Goal: Find contact information: Find contact information

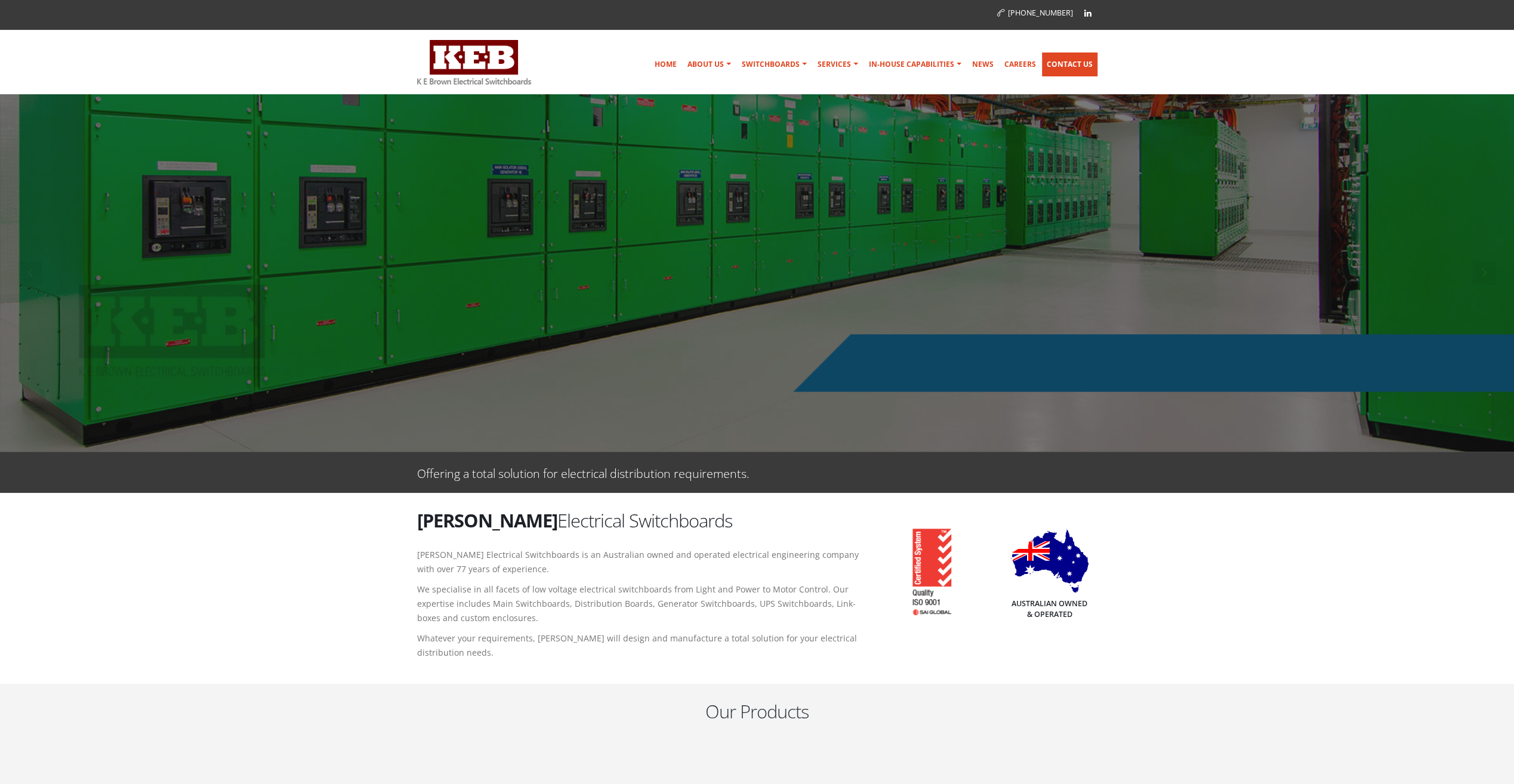
click at [1073, 64] on link "Contact Us" at bounding box center [1069, 65] width 55 height 24
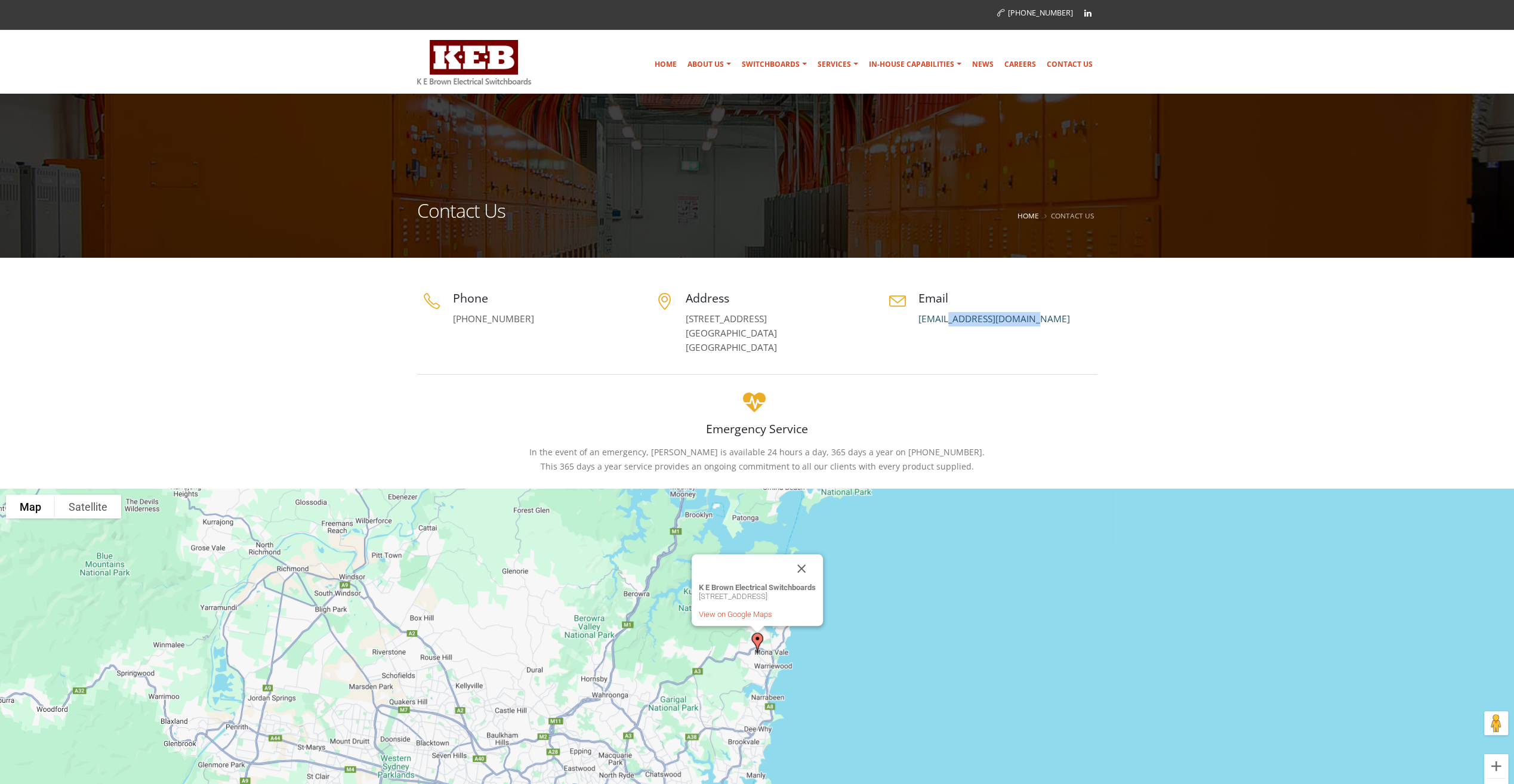
drag, startPoint x: 1027, startPoint y: 314, endPoint x: 918, endPoint y: 318, distance: 109.1
click at [918, 318] on p "[EMAIL_ADDRESS][DOMAIN_NAME]" at bounding box center [1008, 319] width 179 height 15
click at [918, 318] on div "Email switchboards@keb.com.au" at bounding box center [990, 308] width 215 height 36
click at [1014, 320] on link "[EMAIL_ADDRESS][DOMAIN_NAME]" at bounding box center [994, 319] width 151 height 13
